Goal: Transaction & Acquisition: Purchase product/service

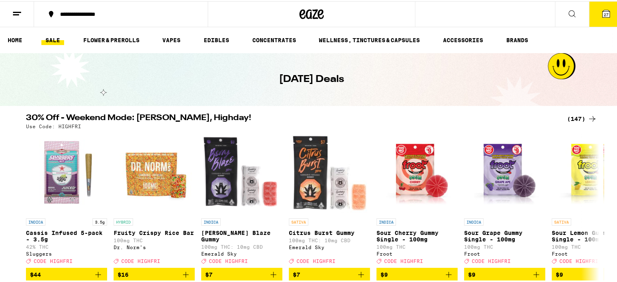
click at [579, 118] on div "(147)" at bounding box center [582, 118] width 30 height 10
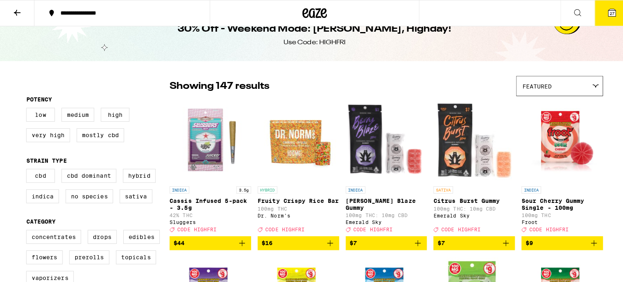
scroll to position [31, 0]
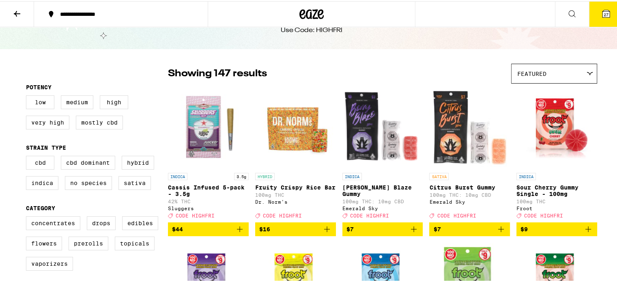
click at [603, 14] on span "27" at bounding box center [605, 13] width 5 height 5
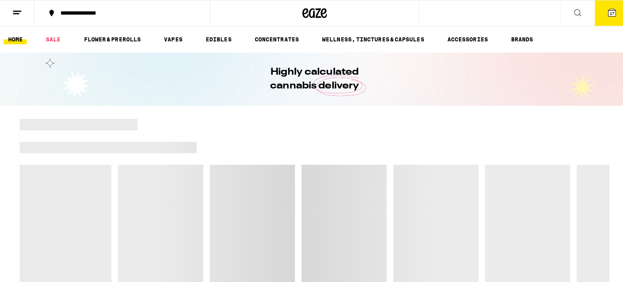
scroll to position [31, 0]
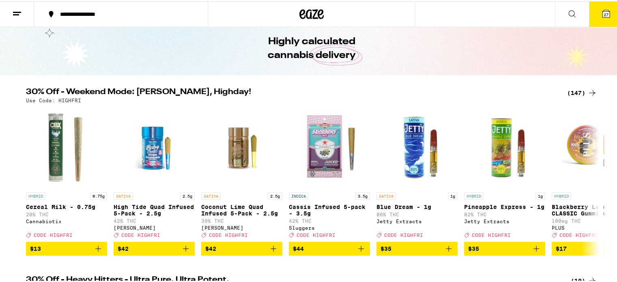
click at [603, 14] on span "27" at bounding box center [605, 13] width 5 height 5
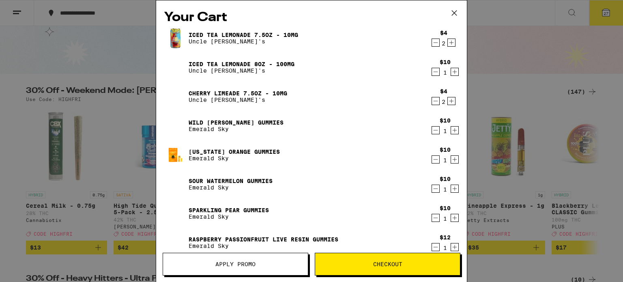
click at [432, 72] on icon "Decrement" at bounding box center [435, 72] width 7 height 10
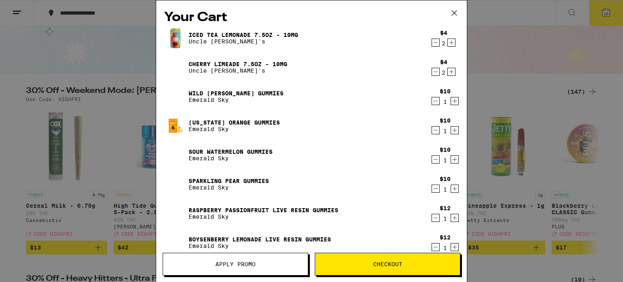
scroll to position [225, 0]
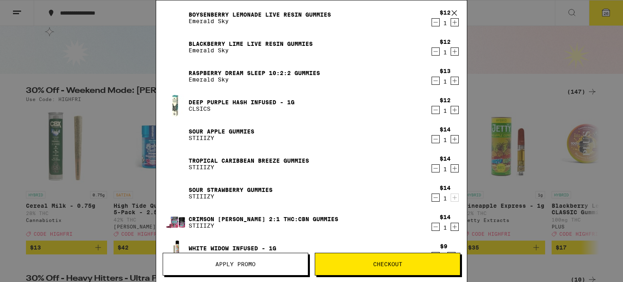
click at [432, 110] on icon "Decrement" at bounding box center [435, 110] width 7 height 10
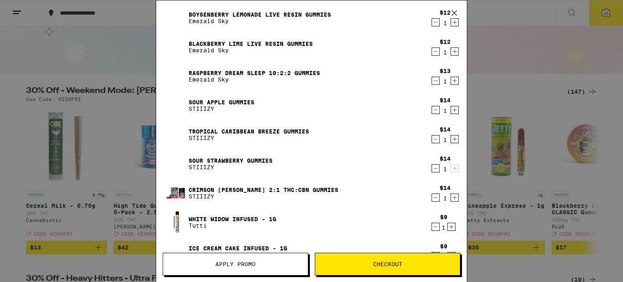
click at [432, 110] on icon "Decrement" at bounding box center [435, 110] width 7 height 10
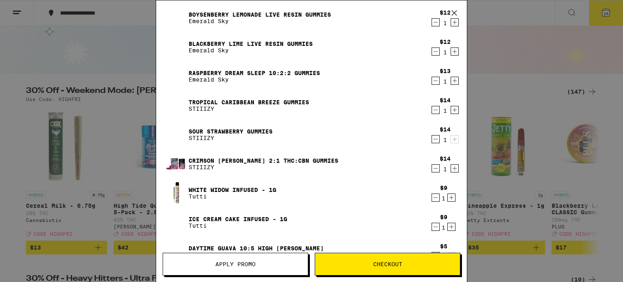
click at [432, 110] on icon "Decrement" at bounding box center [435, 110] width 7 height 10
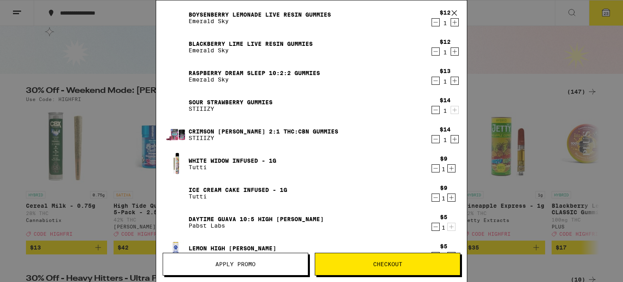
click at [432, 110] on icon "Decrement" at bounding box center [435, 110] width 7 height 10
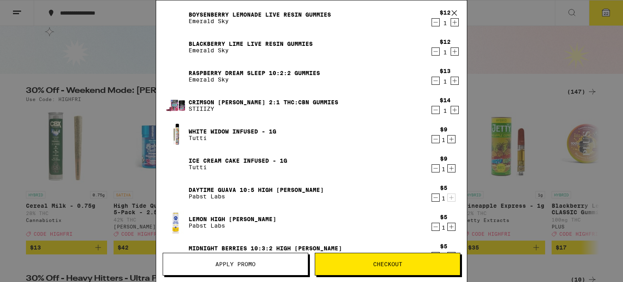
click at [432, 110] on icon "Decrement" at bounding box center [435, 110] width 7 height 10
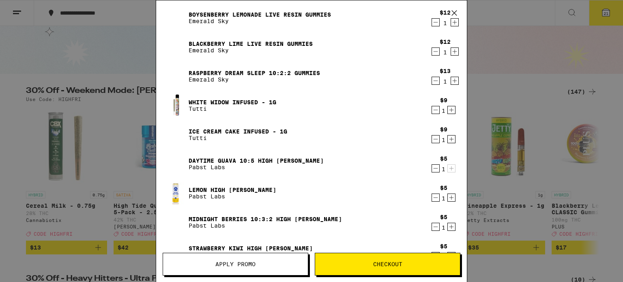
click at [432, 107] on icon "Decrement" at bounding box center [435, 110] width 7 height 10
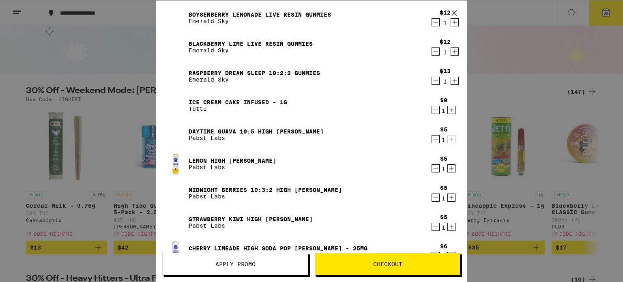
click at [432, 107] on icon "Decrement" at bounding box center [435, 110] width 7 height 10
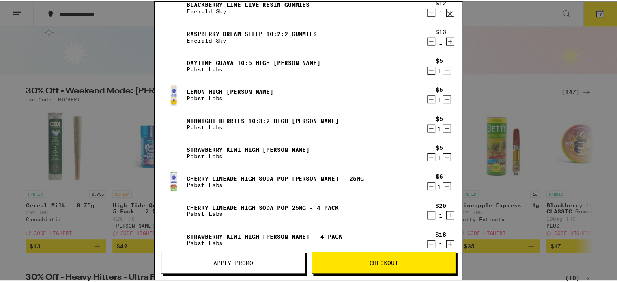
scroll to position [263, 0]
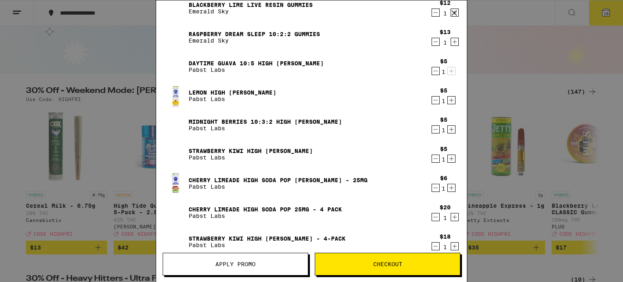
click at [454, 12] on icon at bounding box center [454, 13] width 5 height 5
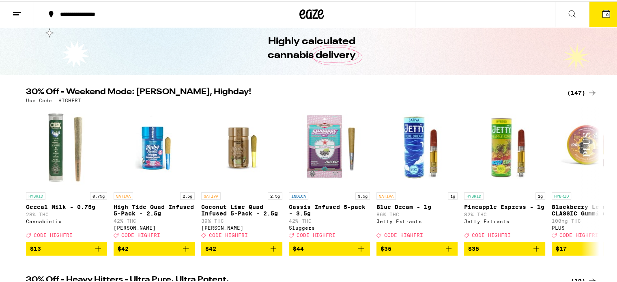
click at [567, 92] on div "(147)" at bounding box center [582, 92] width 30 height 10
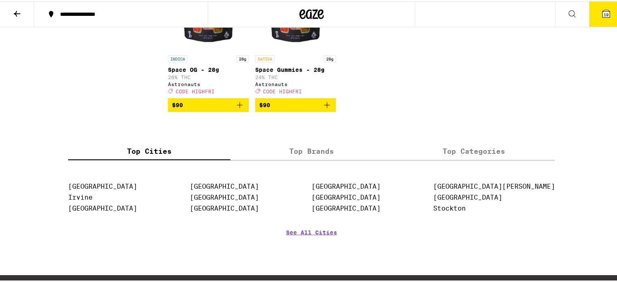
scroll to position [4617, 0]
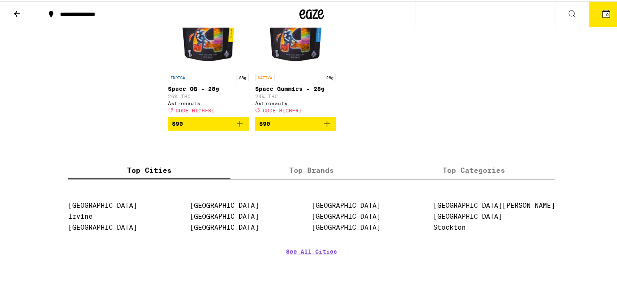
click at [294, 69] on img "Open page for Space Gummies - 28g from Astronauts" at bounding box center [295, 27] width 81 height 81
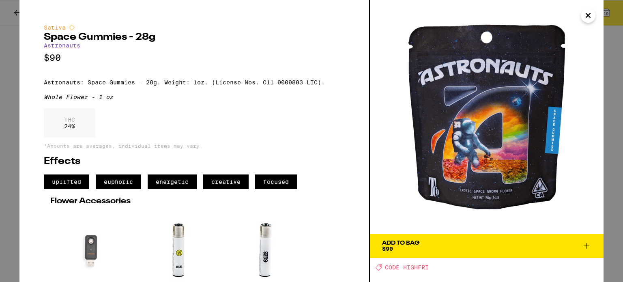
click at [589, 17] on icon "Close" at bounding box center [588, 15] width 4 height 4
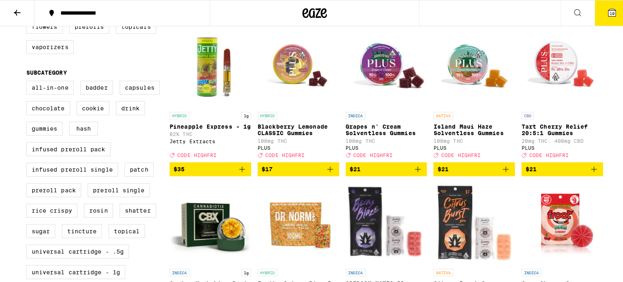
scroll to position [411, 0]
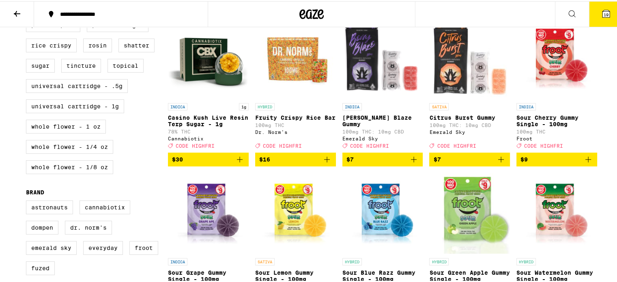
click at [602, 13] on button "19" at bounding box center [606, 12] width 34 height 25
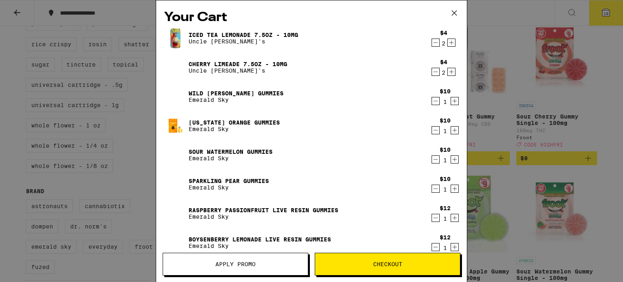
click at [454, 9] on icon at bounding box center [454, 13] width 12 height 12
